Goal: Task Accomplishment & Management: Manage account settings

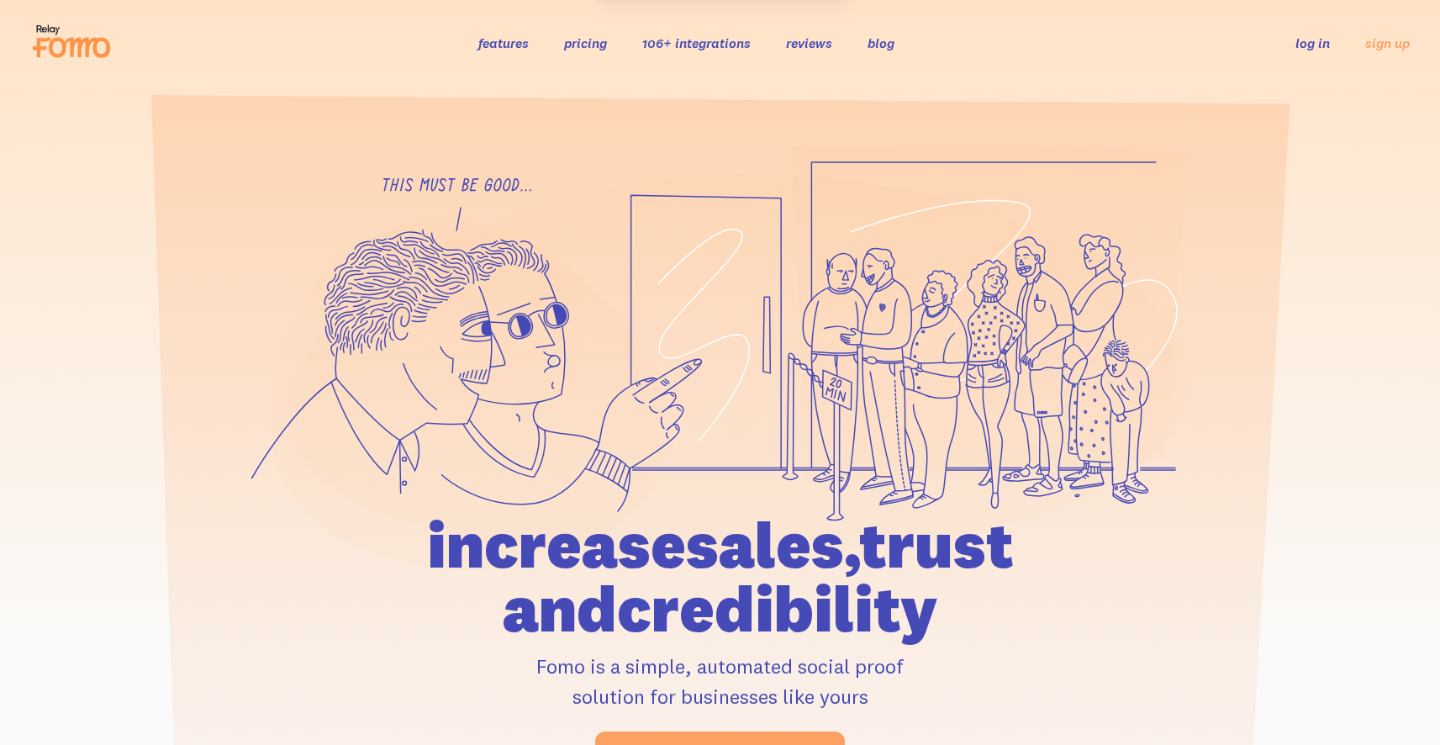
click at [1326, 51] on li "log in" at bounding box center [1313, 42] width 34 height 19
click at [1315, 46] on link "log in" at bounding box center [1313, 42] width 34 height 17
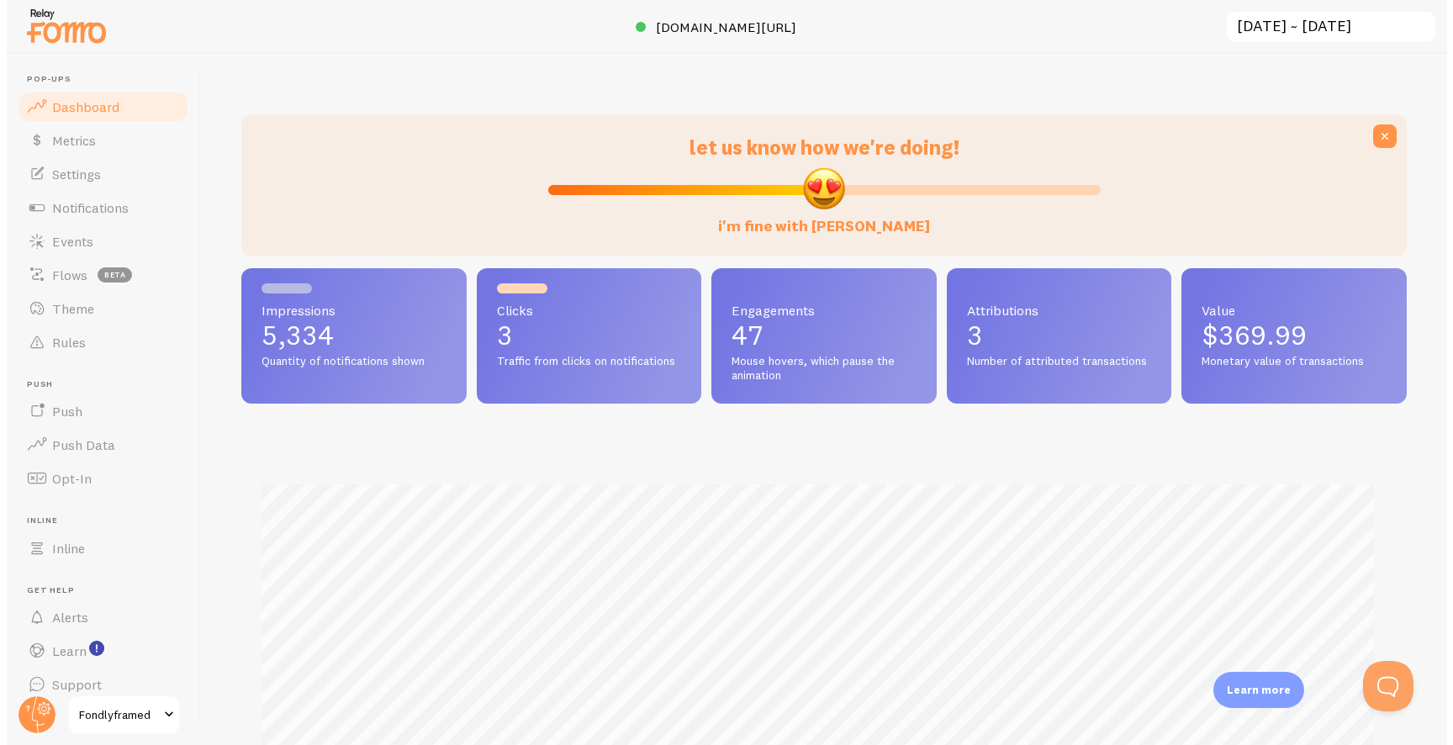
scroll to position [441, 1165]
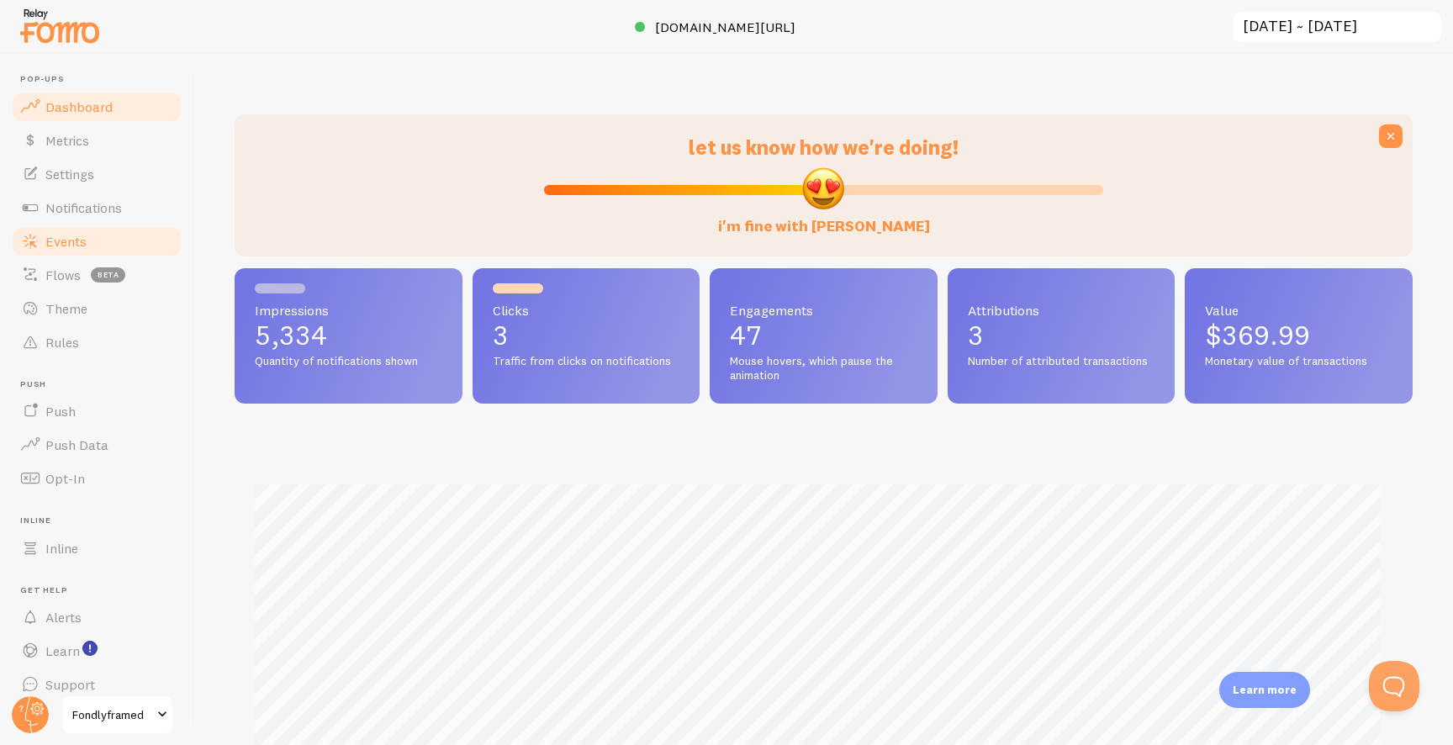
click at [117, 227] on link "Events" at bounding box center [96, 241] width 173 height 34
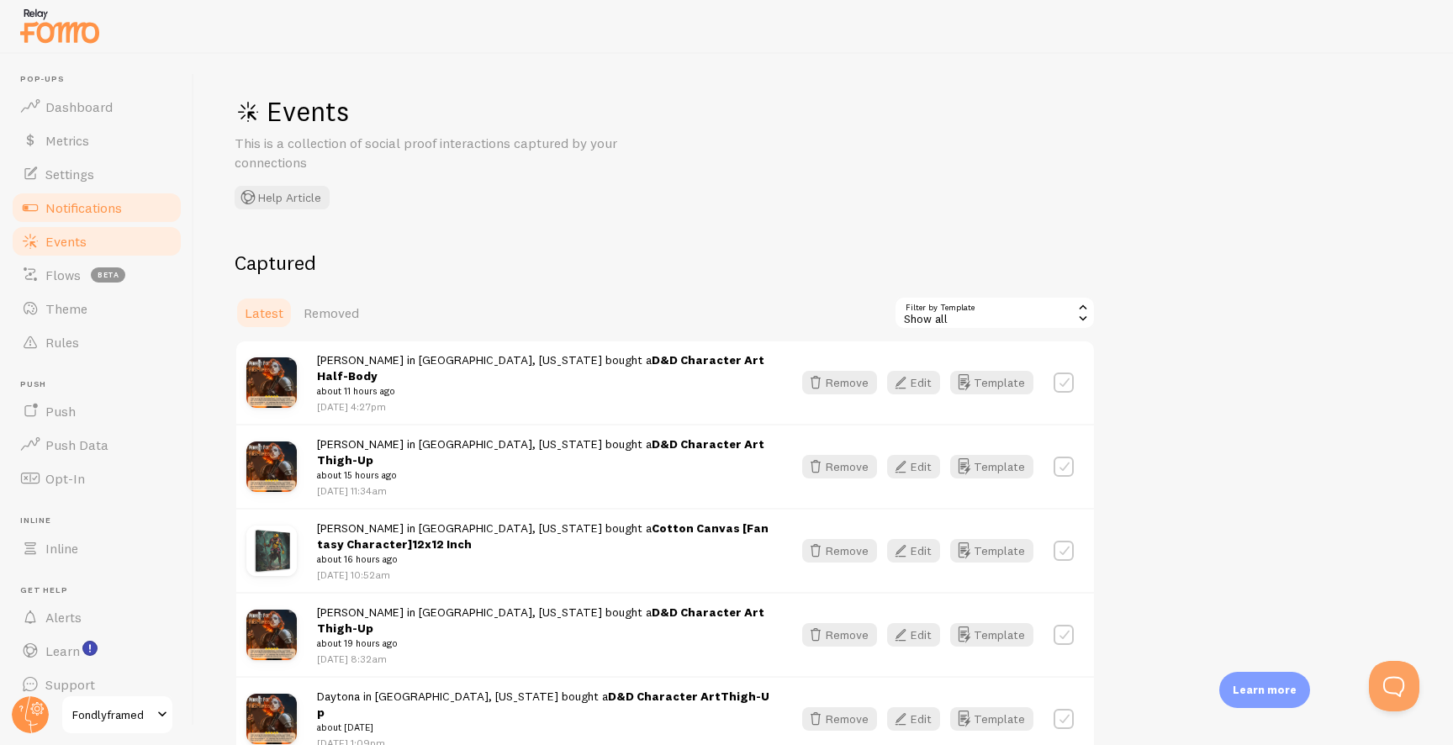
click at [118, 204] on span "Notifications" at bounding box center [83, 207] width 77 height 17
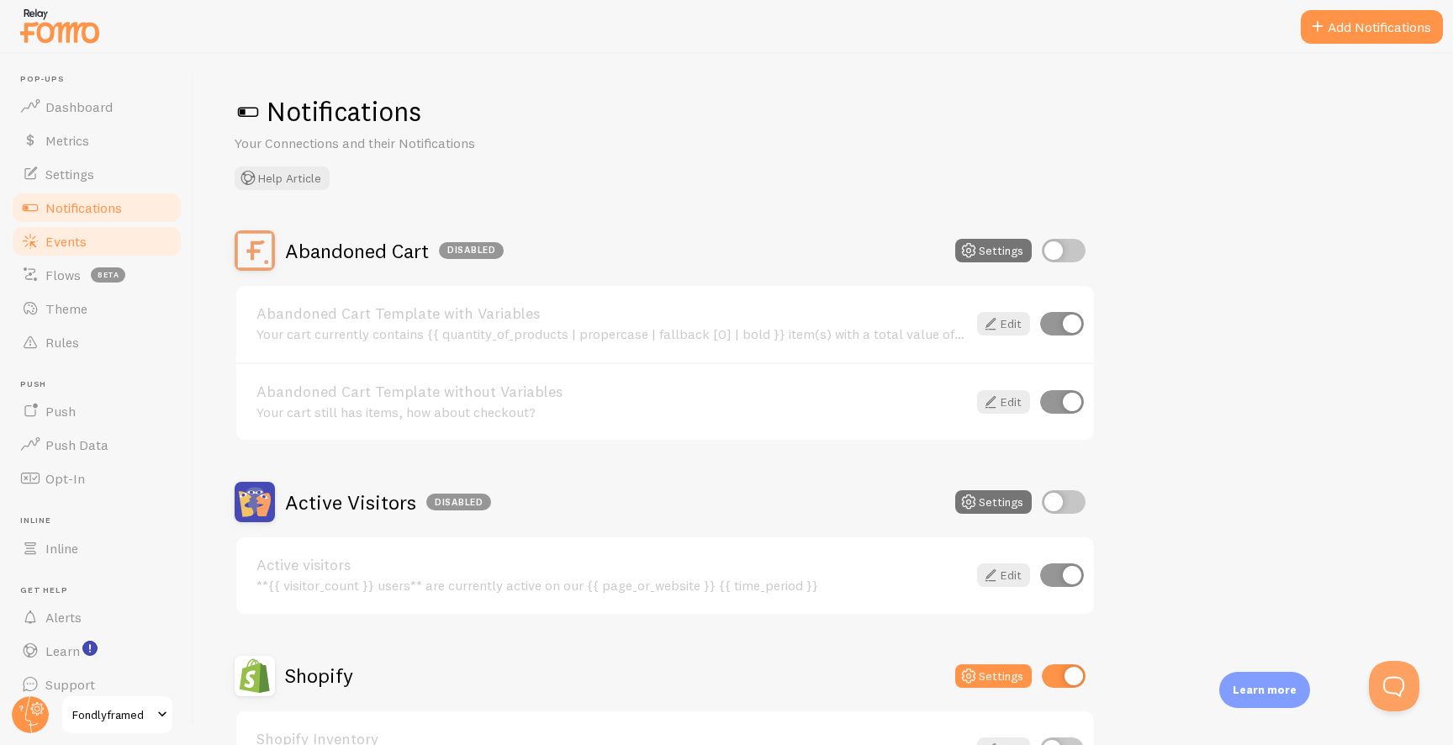
click at [103, 246] on link "Events" at bounding box center [96, 241] width 173 height 34
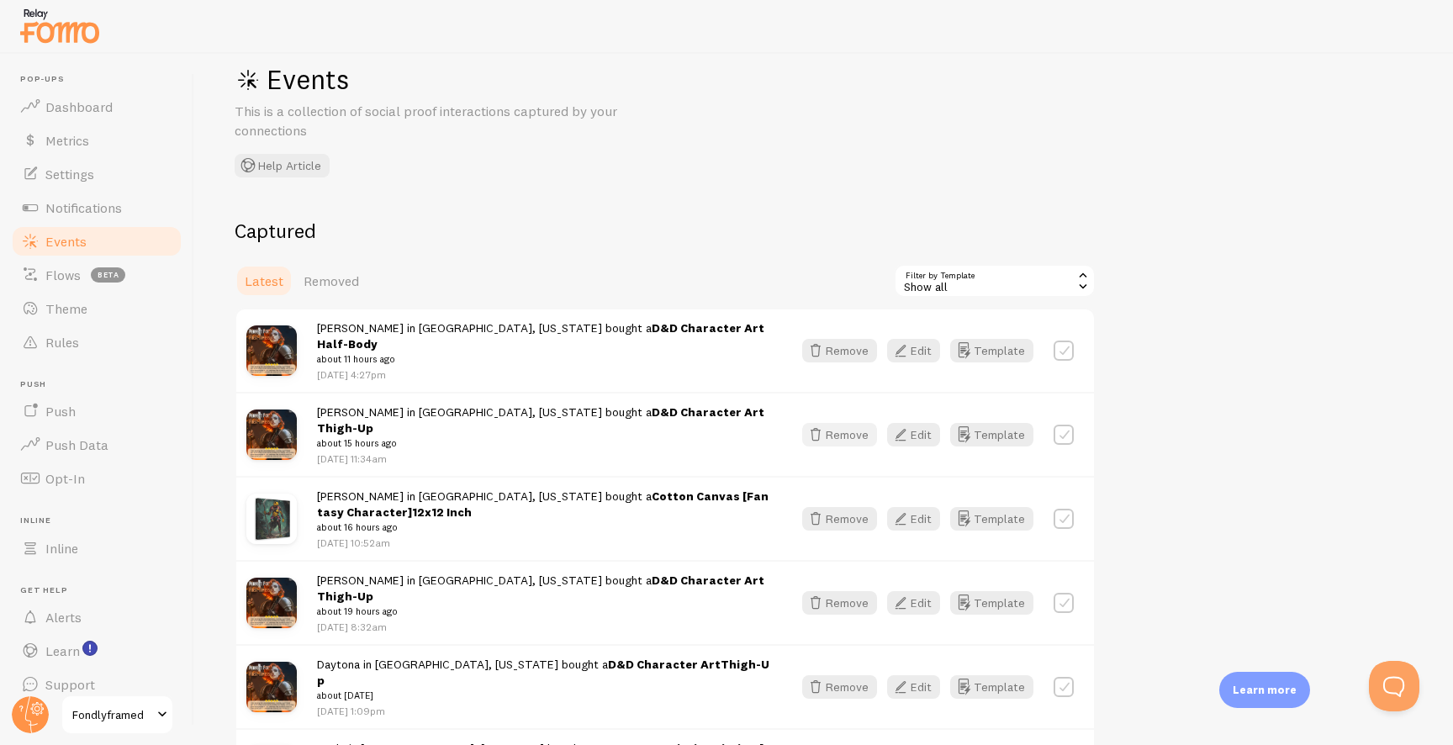
scroll to position [140, 0]
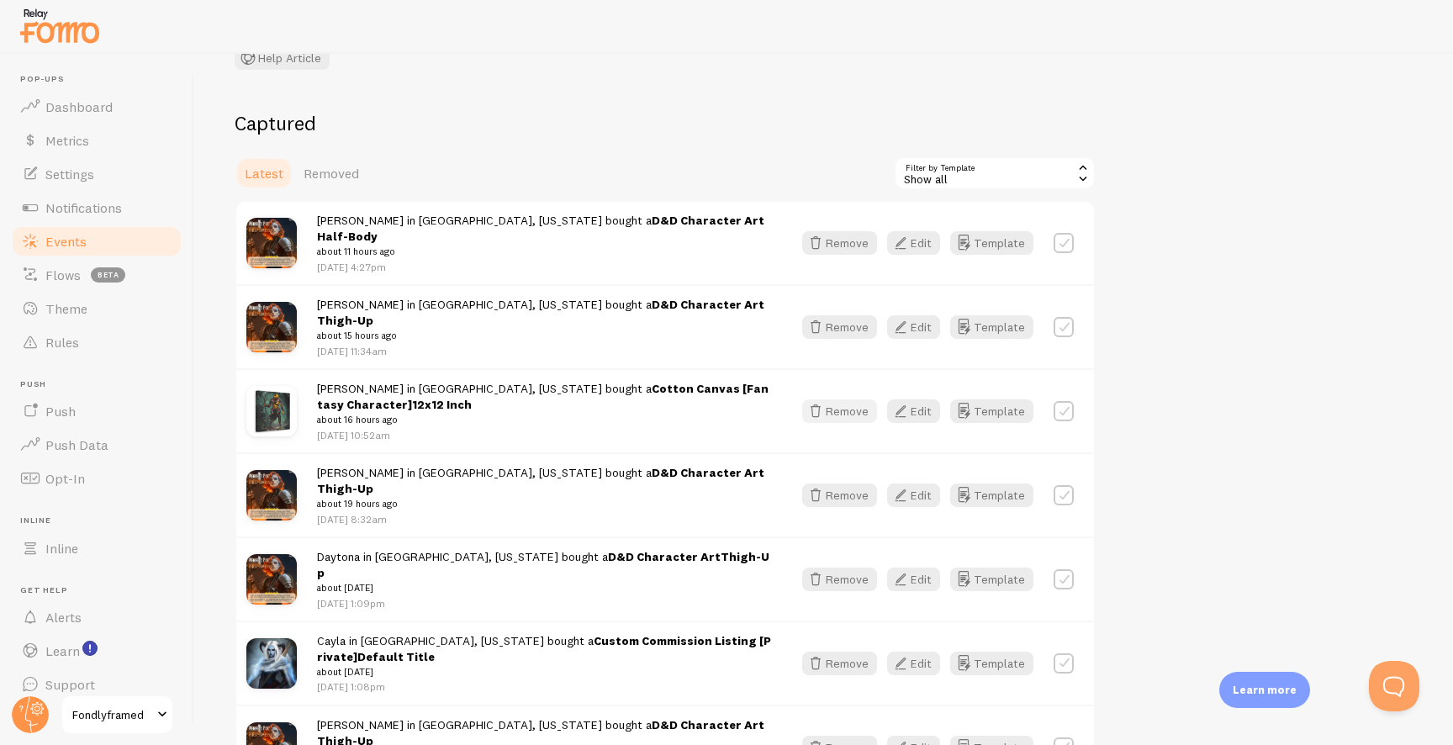
click at [842, 399] on button "Remove" at bounding box center [839, 411] width 75 height 24
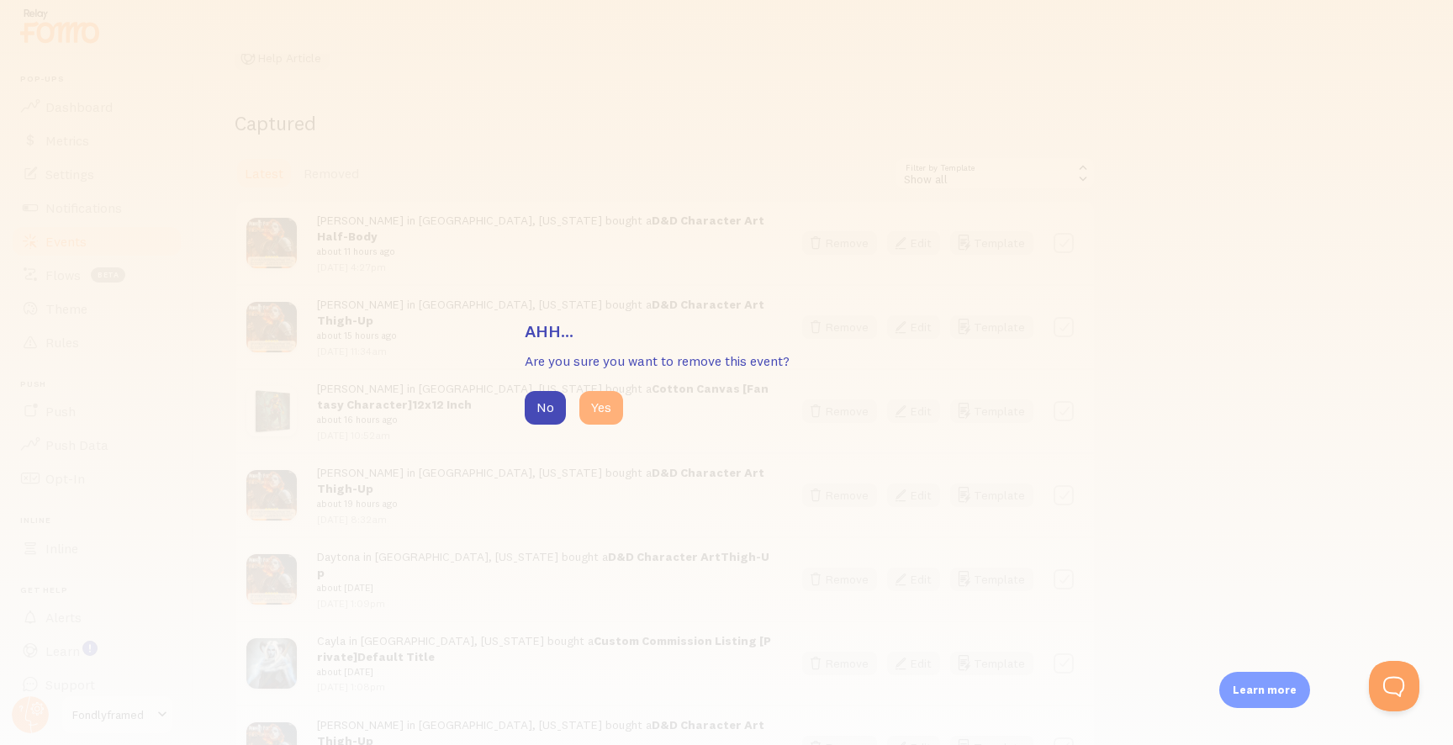
click at [598, 414] on button "Yes" at bounding box center [601, 408] width 44 height 34
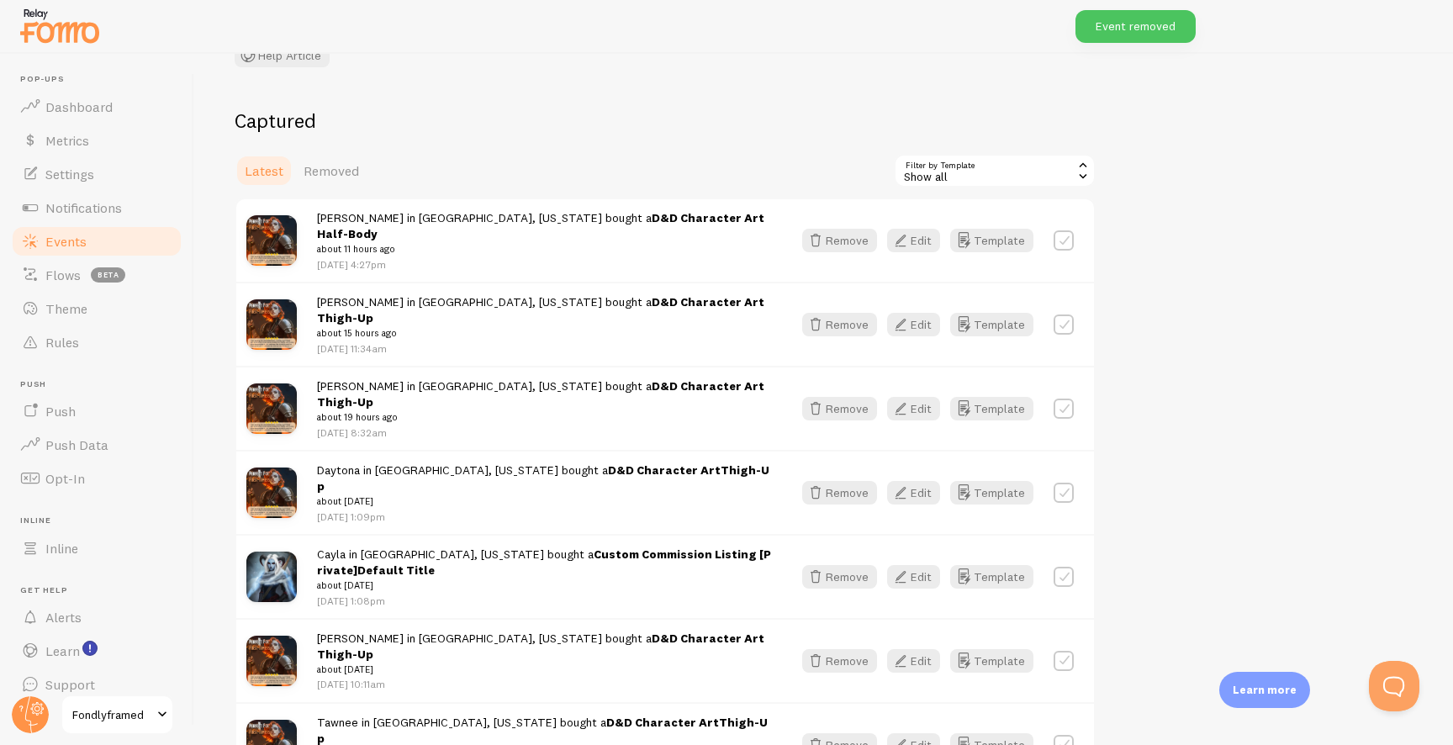
scroll to position [158, 0]
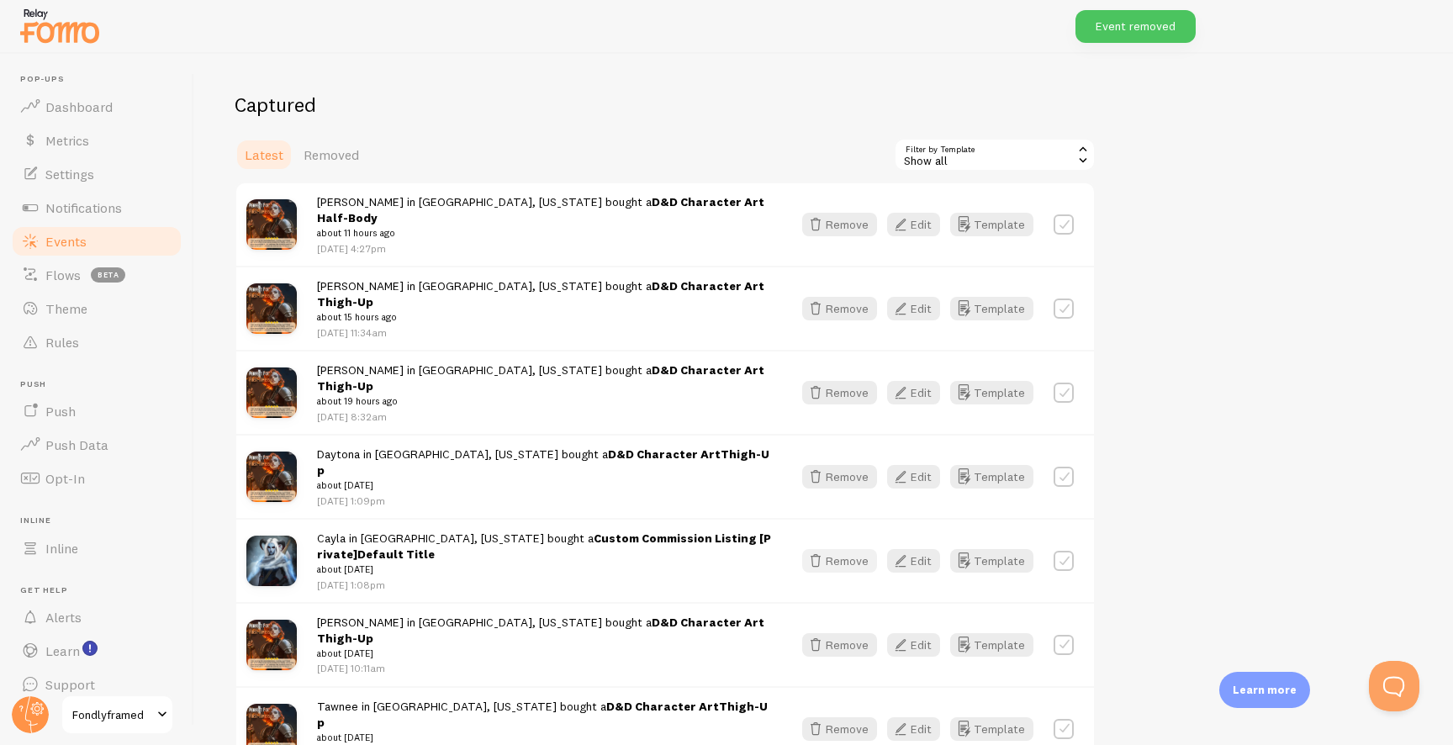
click at [817, 551] on icon "button" at bounding box center [815, 561] width 20 height 20
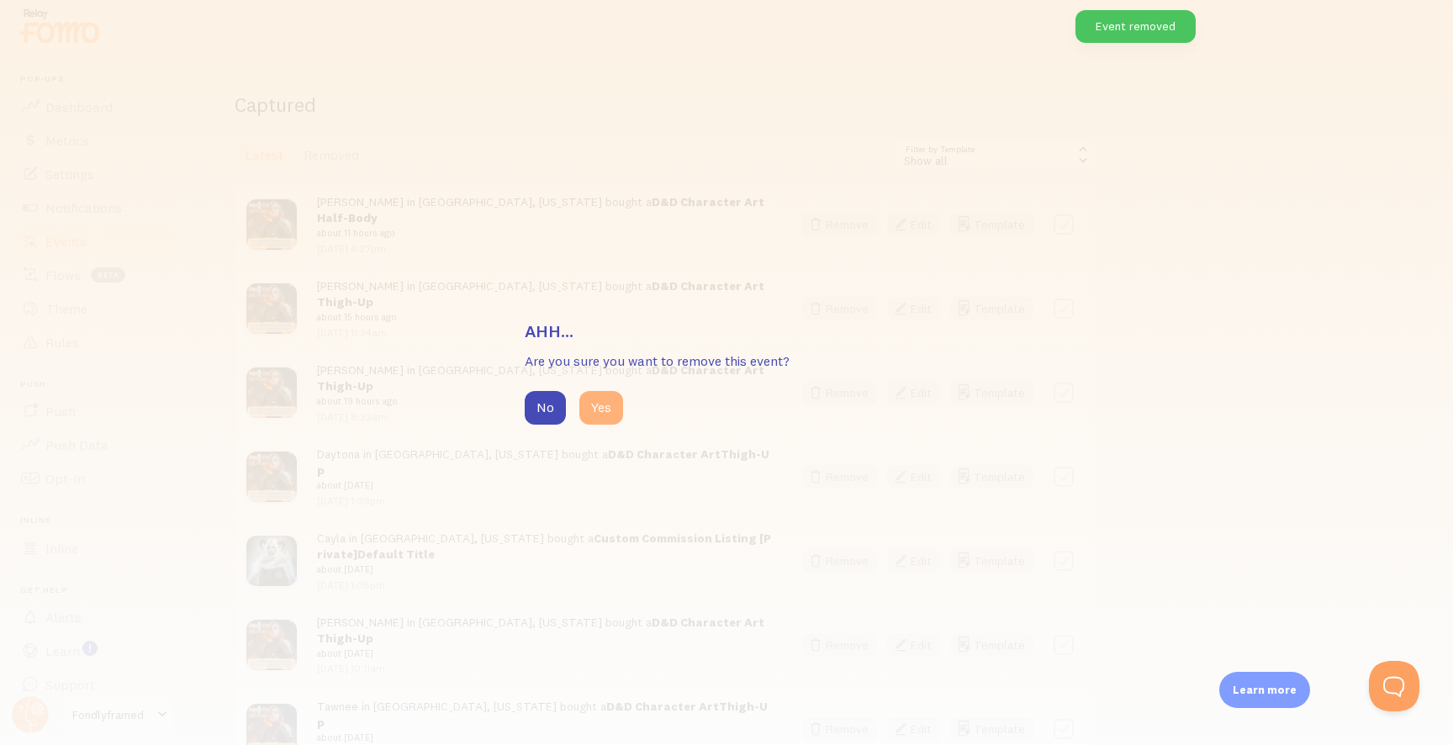
click at [603, 420] on button "Yes" at bounding box center [601, 408] width 44 height 34
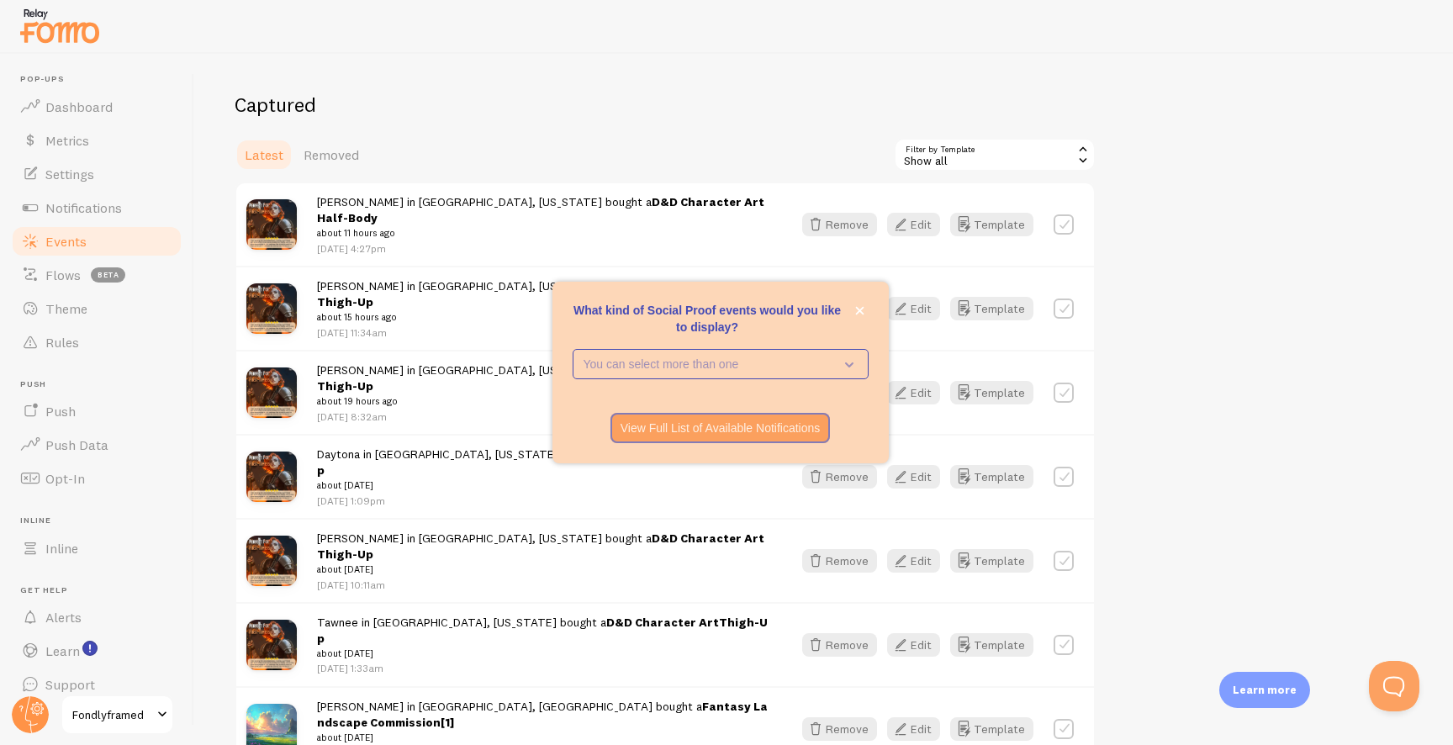
click at [582, 95] on h2 "Captured" at bounding box center [665, 105] width 861 height 26
